Goal: Find contact information: Obtain details needed to contact an individual or organization

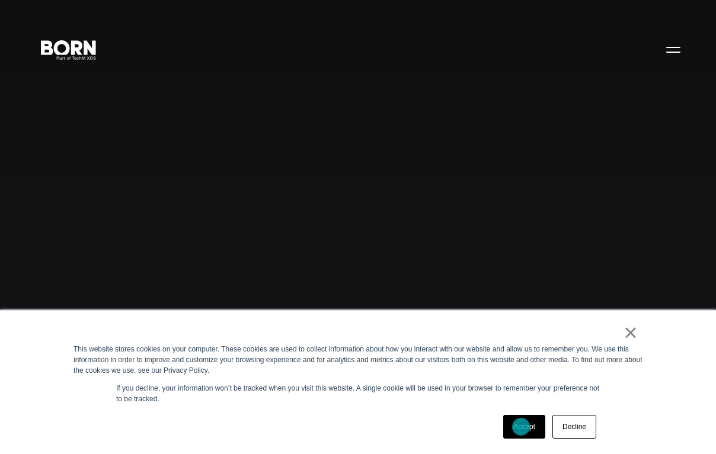
click at [521, 426] on link "Accept" at bounding box center [524, 427] width 42 height 24
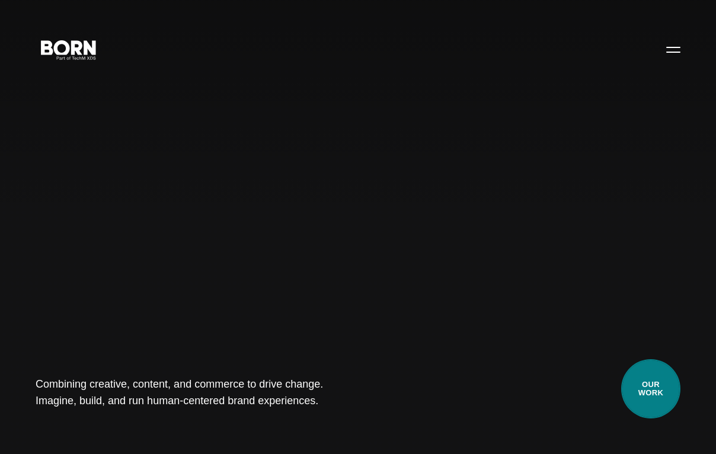
click at [659, 389] on link "Our Work" at bounding box center [650, 388] width 59 height 59
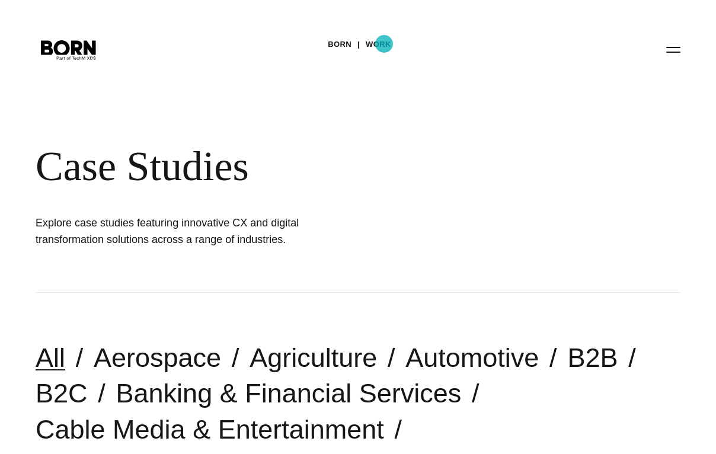
click at [384, 44] on link "Work" at bounding box center [377, 45] width 25 height 18
click at [673, 54] on button "Primary Menu" at bounding box center [673, 49] width 28 height 25
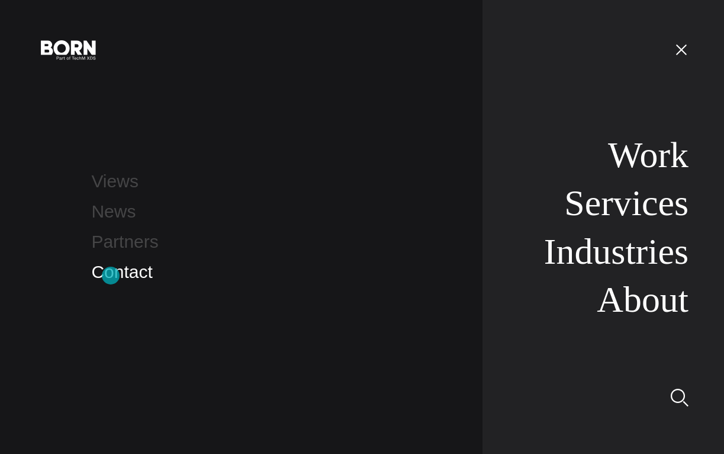
click at [111, 275] on link "Contact" at bounding box center [121, 272] width 61 height 20
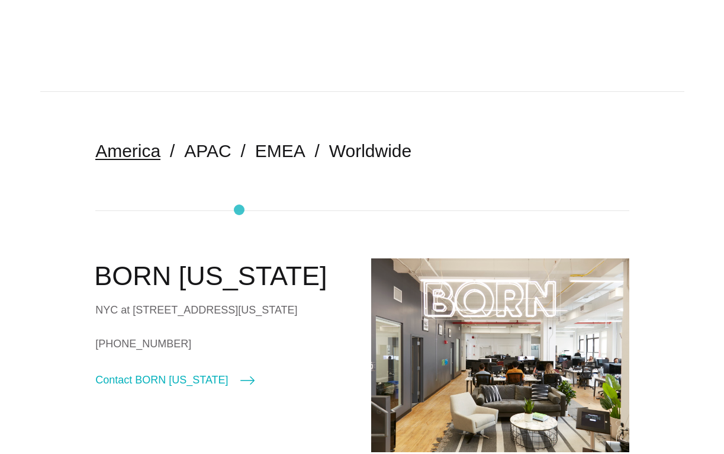
scroll to position [178, 0]
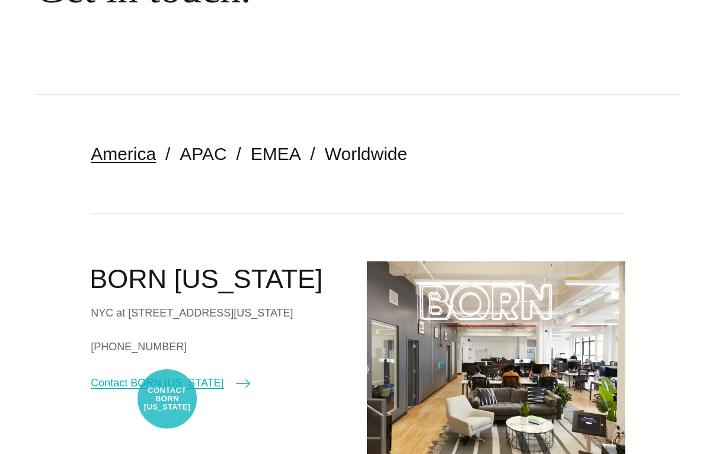
click at [167, 391] on link "Contact BORN New York" at bounding box center [170, 382] width 159 height 17
select select "********"
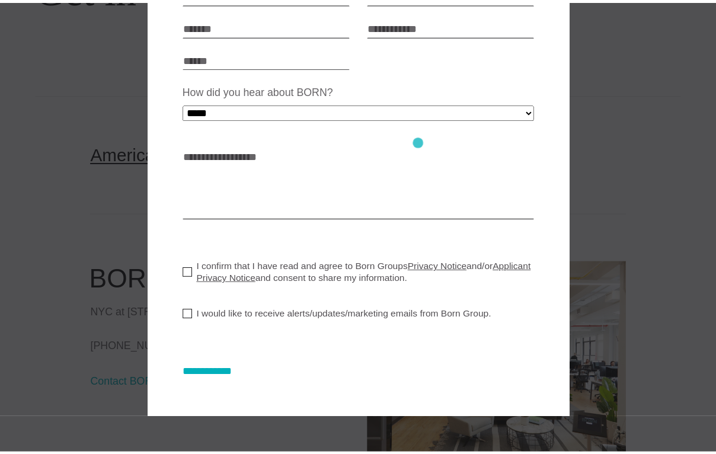
scroll to position [0, 0]
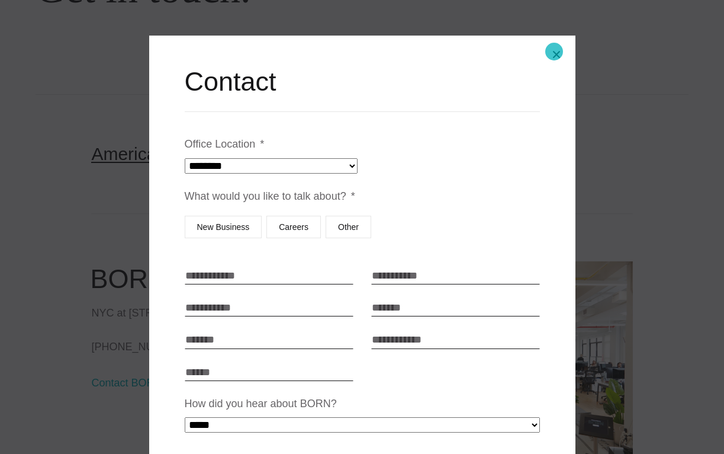
click at [554, 52] on button "Close modal" at bounding box center [557, 54] width 28 height 28
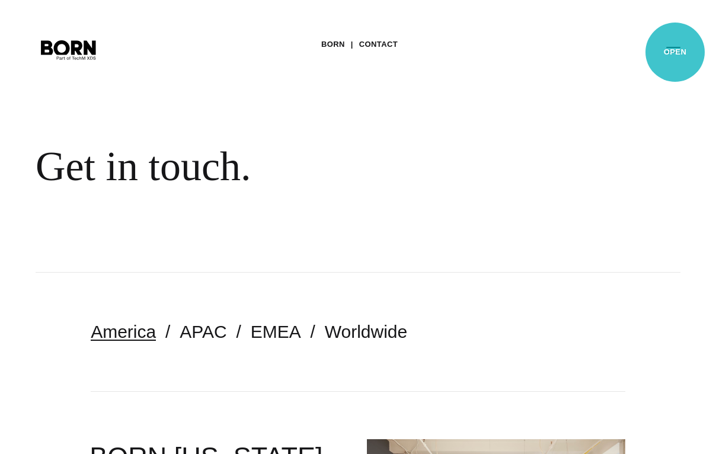
click at [675, 52] on button "Primary Menu" at bounding box center [673, 49] width 28 height 25
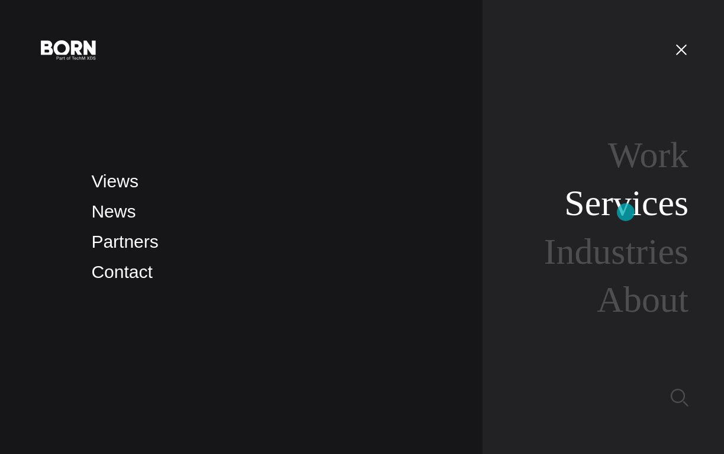
click at [626, 212] on link "Services" at bounding box center [626, 202] width 124 height 40
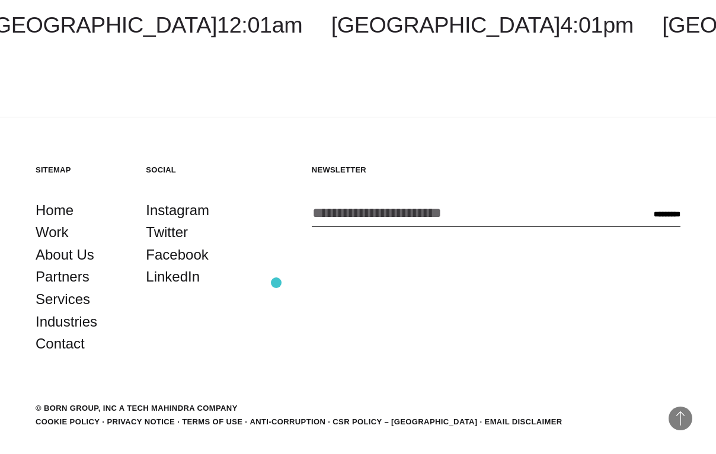
scroll to position [2362, 0]
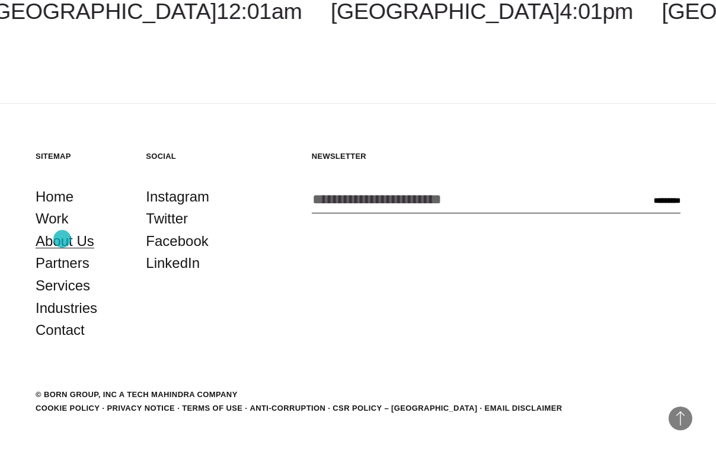
click at [62, 239] on link "About Us" at bounding box center [65, 241] width 59 height 23
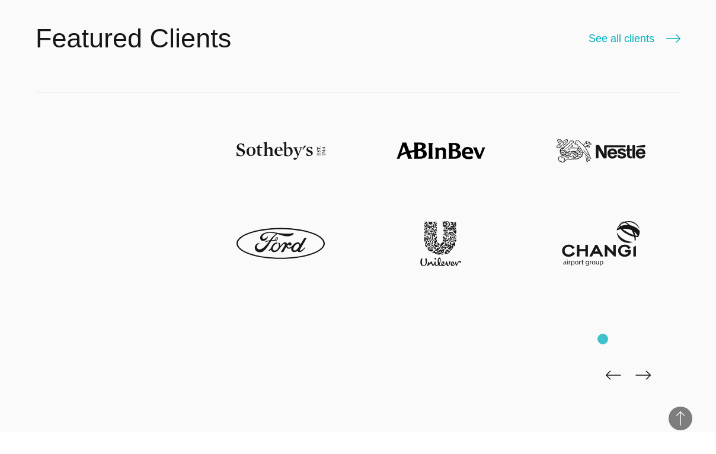
scroll to position [2547, 0]
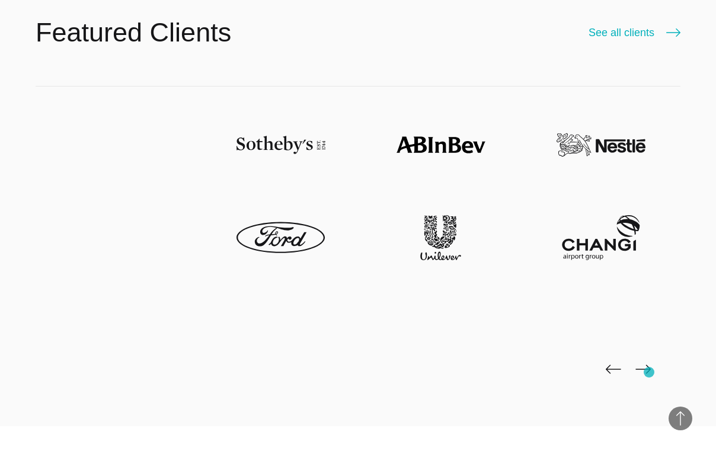
click at [649, 372] on img at bounding box center [642, 368] width 15 height 9
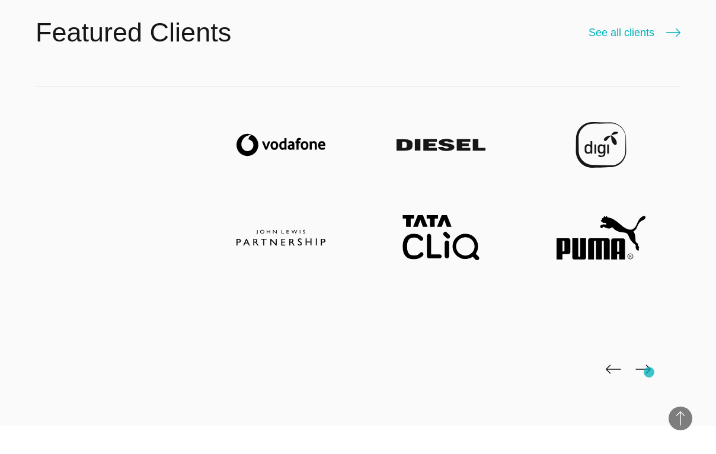
click at [649, 372] on img at bounding box center [642, 368] width 15 height 9
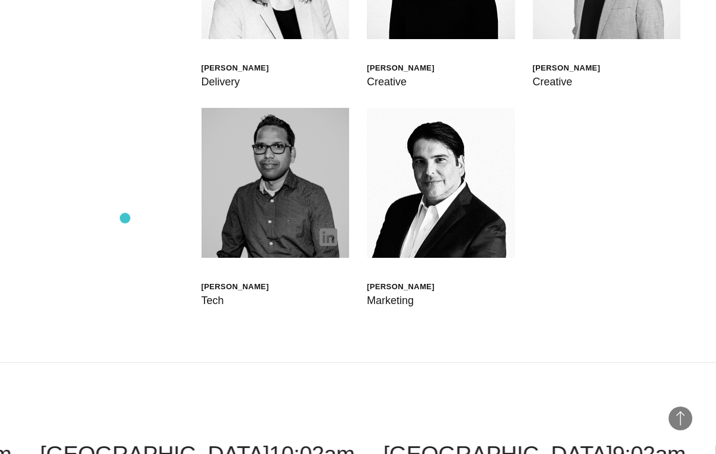
scroll to position [3196, 0]
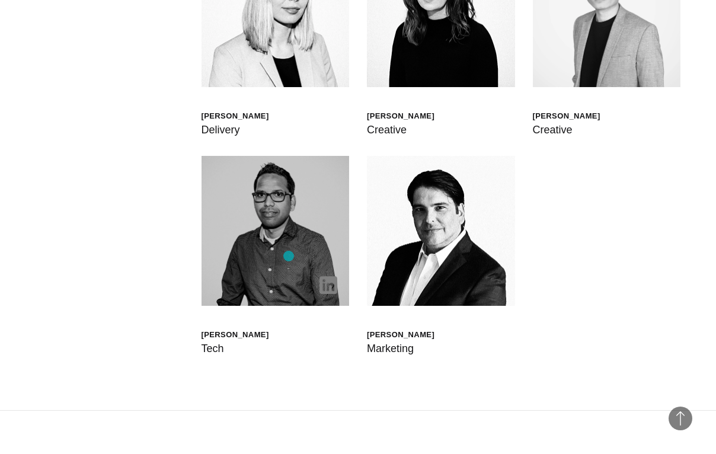
click at [288, 256] on img at bounding box center [275, 231] width 148 height 150
click at [273, 190] on img at bounding box center [275, 231] width 148 height 150
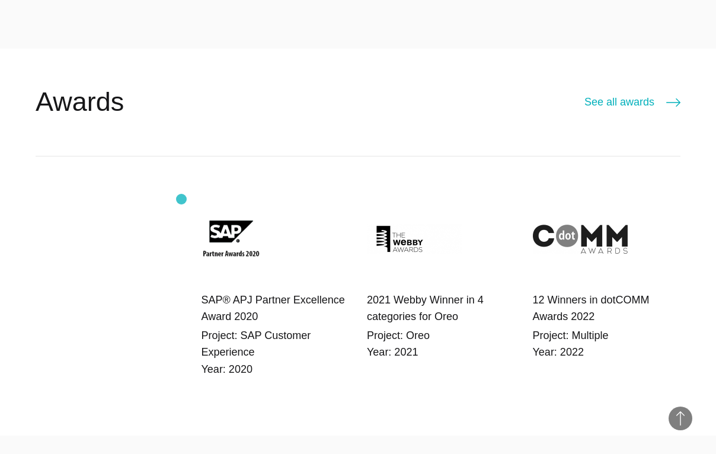
scroll to position [1952, 0]
